Goal: Information Seeking & Learning: Check status

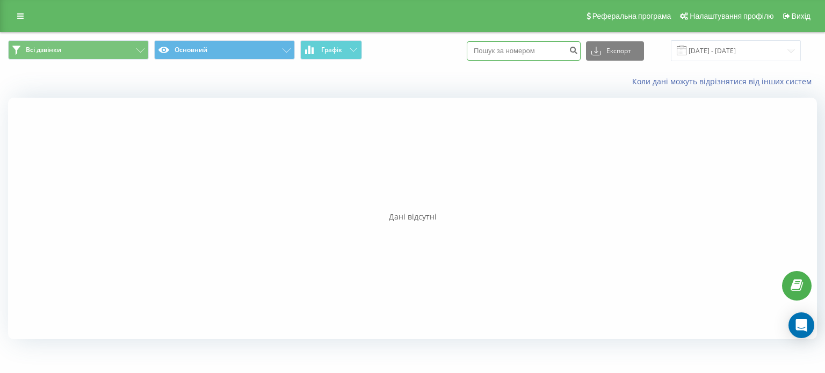
click at [517, 51] on input at bounding box center [524, 50] width 114 height 19
paste input "[PHONE_NUMBER]"
type input "[PHONE_NUMBER]"
click at [538, 55] on input "+380954417558" at bounding box center [524, 50] width 114 height 19
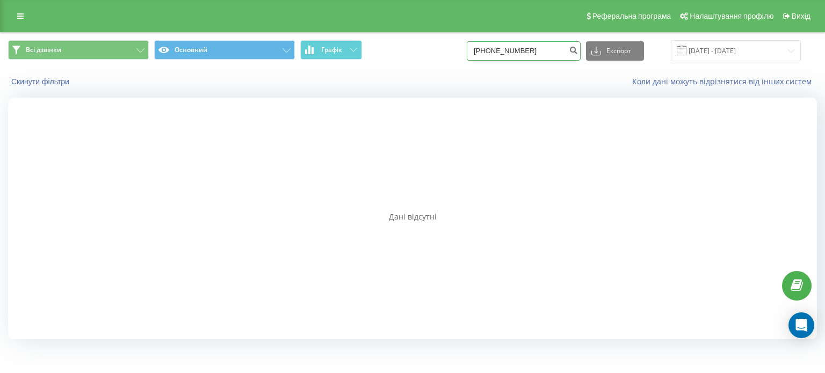
click at [538, 55] on input "+380954417558" at bounding box center [524, 50] width 114 height 19
paste input "95 441"
click at [502, 53] on input "+380 95 441 7558" at bounding box center [524, 50] width 114 height 19
type input "0 95 441 7558"
click at [487, 50] on input "0954417558" at bounding box center [524, 50] width 114 height 19
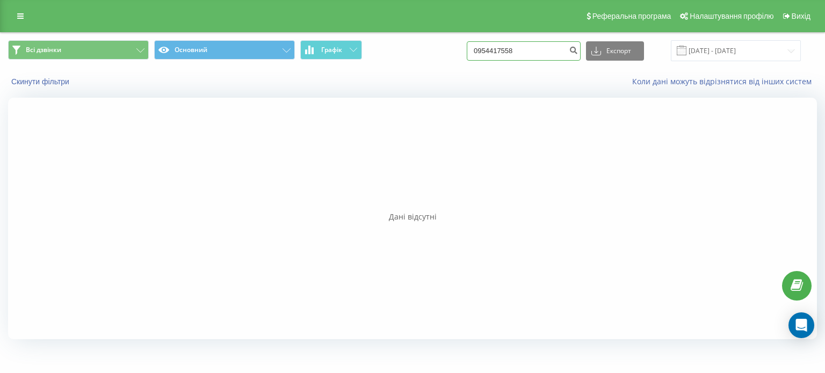
click at [528, 48] on input "0954417558" at bounding box center [524, 50] width 114 height 19
paste input "+380 95 441 7558"
click at [528, 51] on input "+380 95 441 7558" at bounding box center [524, 50] width 114 height 19
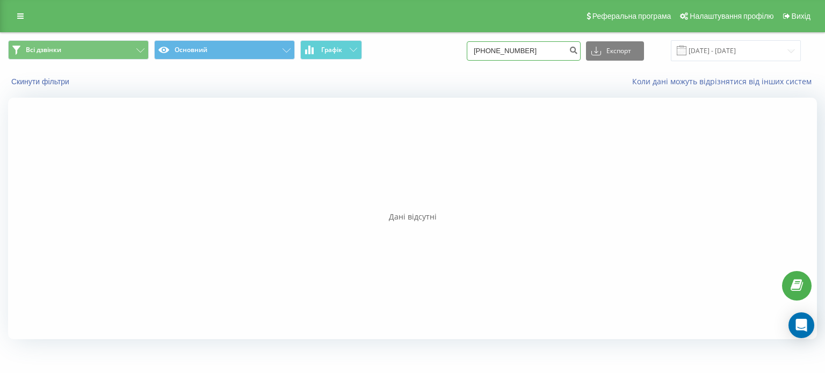
click at [516, 55] on input "+380 95 4417558" at bounding box center [524, 50] width 114 height 19
click at [507, 52] on input "+380 954417558" at bounding box center [524, 50] width 114 height 19
type input "0954417558"
click at [548, 50] on input "0954417558" at bounding box center [524, 50] width 114 height 19
drag, startPoint x: 487, startPoint y: 49, endPoint x: 539, endPoint y: 52, distance: 51.7
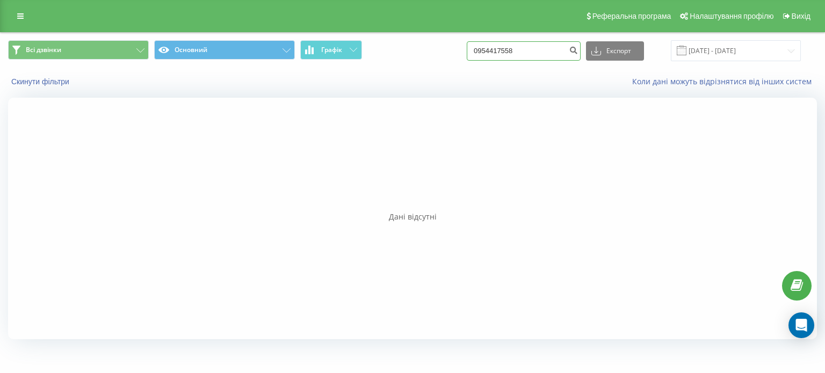
click at [539, 52] on input "0954417558" at bounding box center [524, 50] width 114 height 19
click at [525, 48] on input "0954417558" at bounding box center [524, 50] width 114 height 19
click at [534, 48] on input "0954417558" at bounding box center [524, 50] width 114 height 19
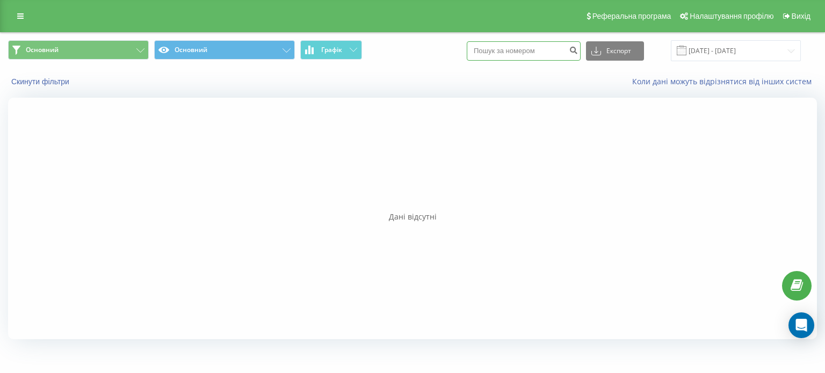
paste input "0954417558"
type input "0954417558"
